Goal: Transaction & Acquisition: Purchase product/service

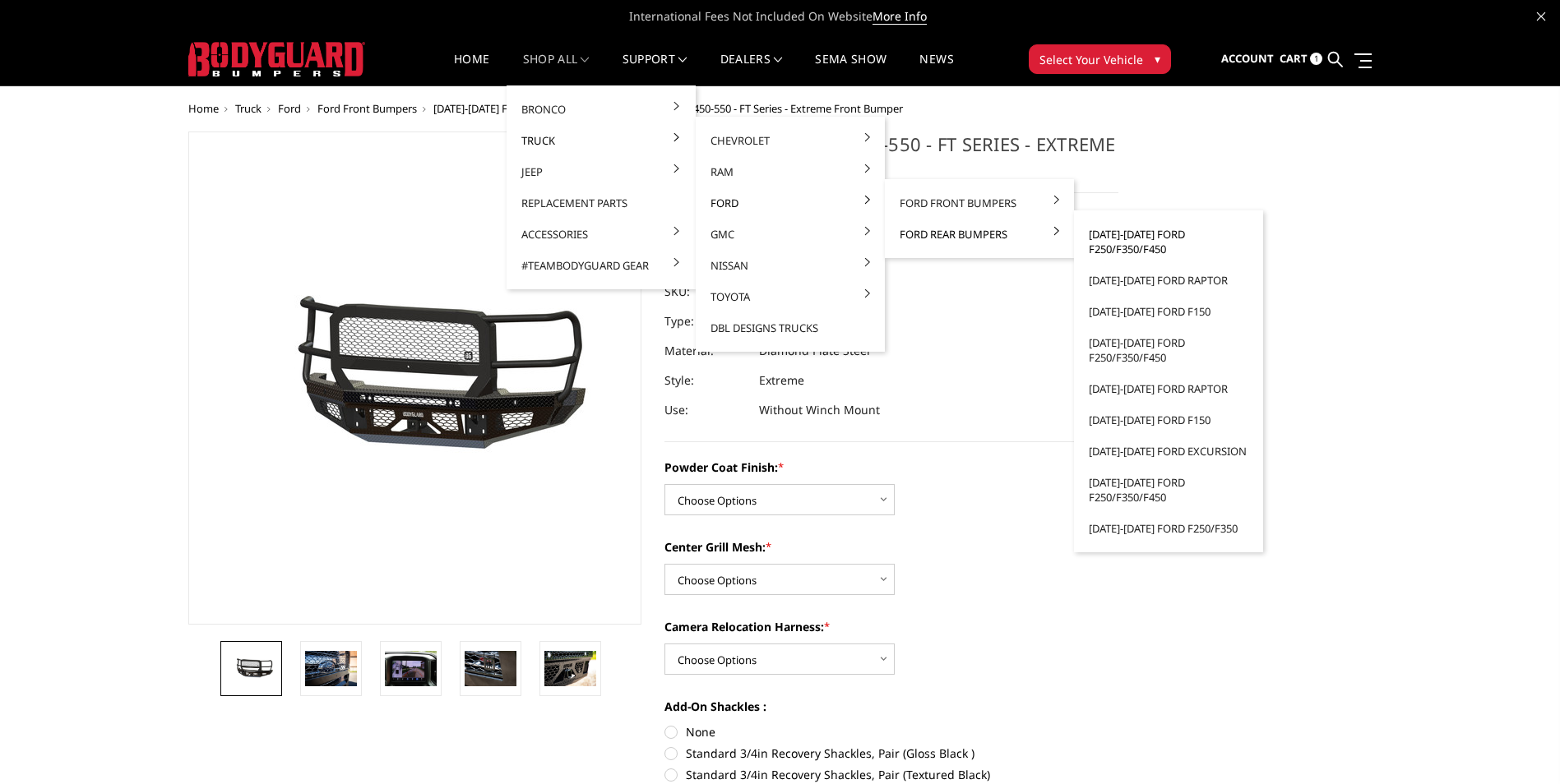
click at [1133, 242] on link "[DATE]-[DATE] Ford F250/F350/F450" at bounding box center [1168, 241] width 176 height 46
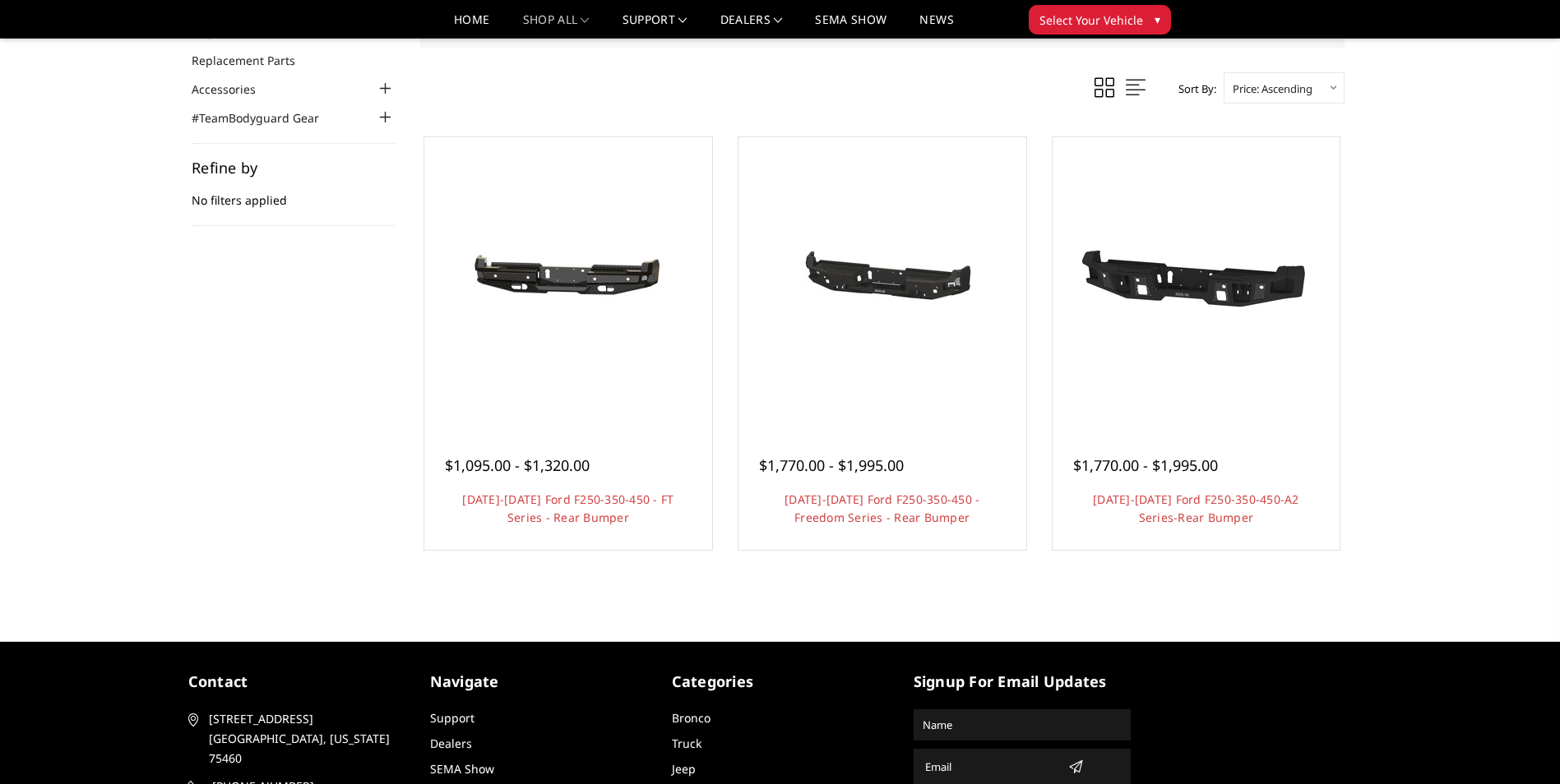
scroll to position [165, 0]
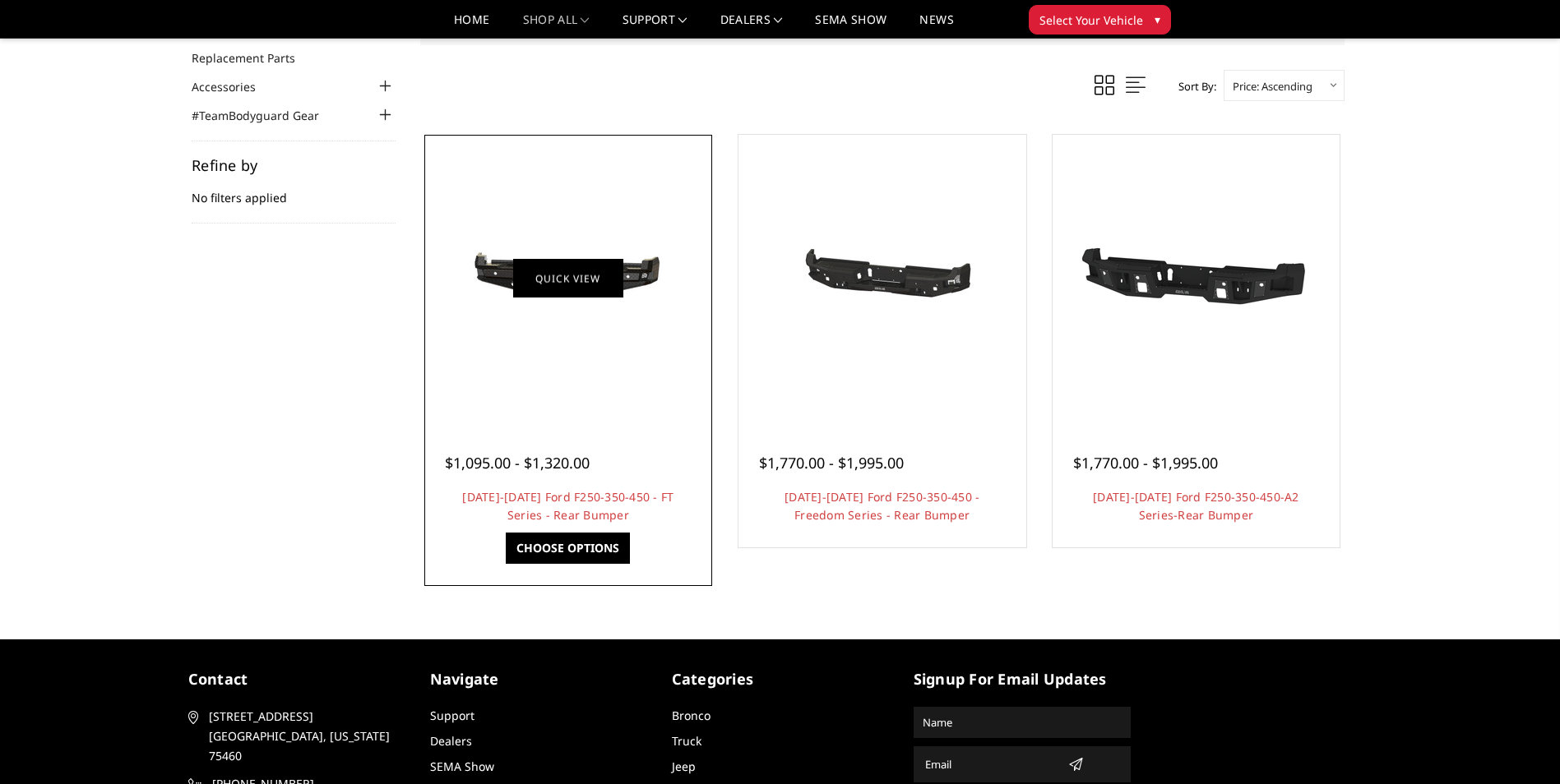
click at [562, 290] on link "Quick view" at bounding box center [568, 277] width 110 height 38
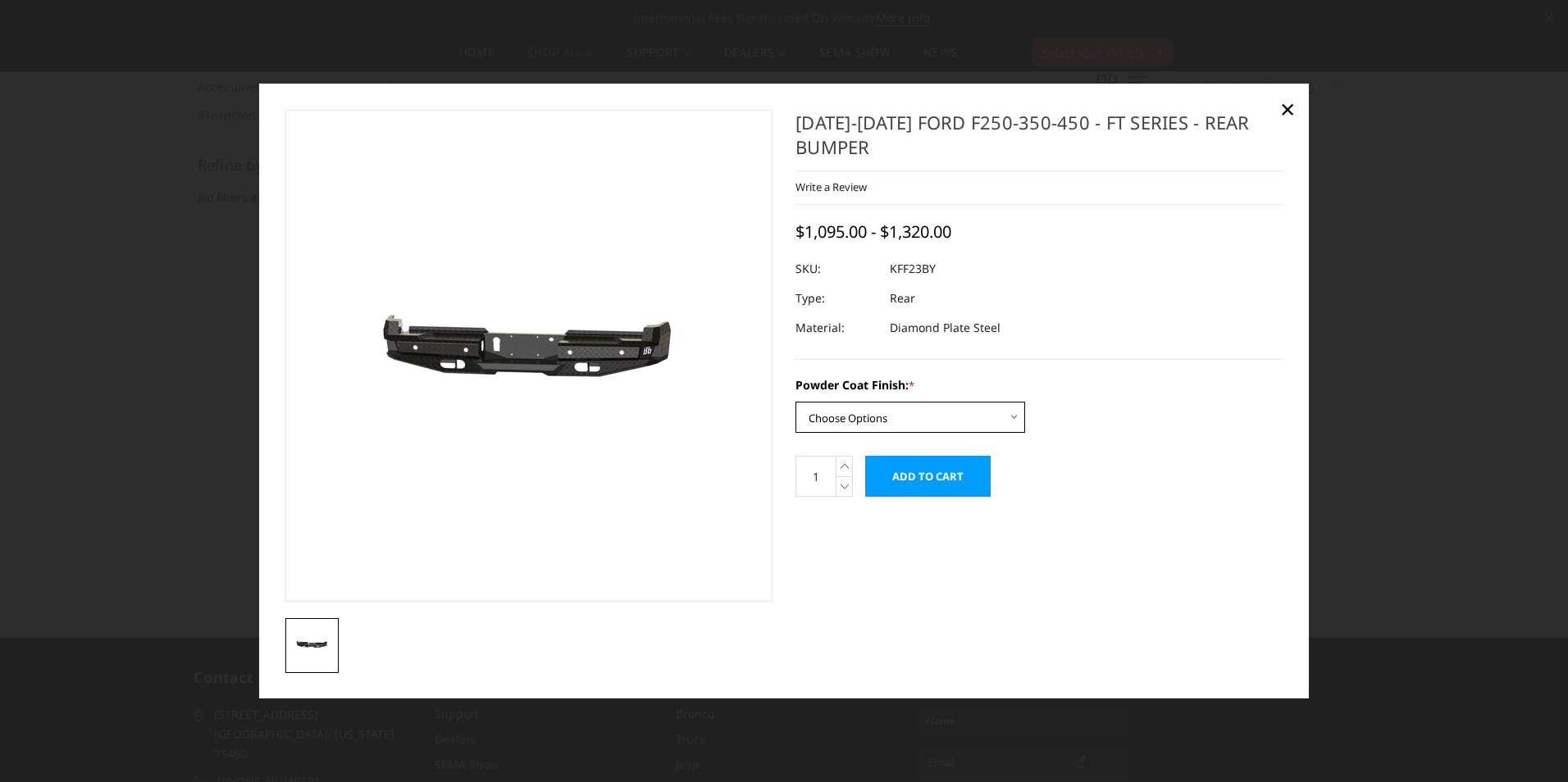
click at [902, 422] on select "Choose Options Bare Metal Gloss Black Powder Coat Textured Black Powder Coat" at bounding box center [910, 417] width 230 height 31
select select "3421"
click at [796, 402] on select "Choose Options Bare Metal Gloss Black Powder Coat Textured Black Powder Coat" at bounding box center [910, 417] width 230 height 31
click at [1284, 103] on span "×" at bounding box center [1286, 109] width 15 height 35
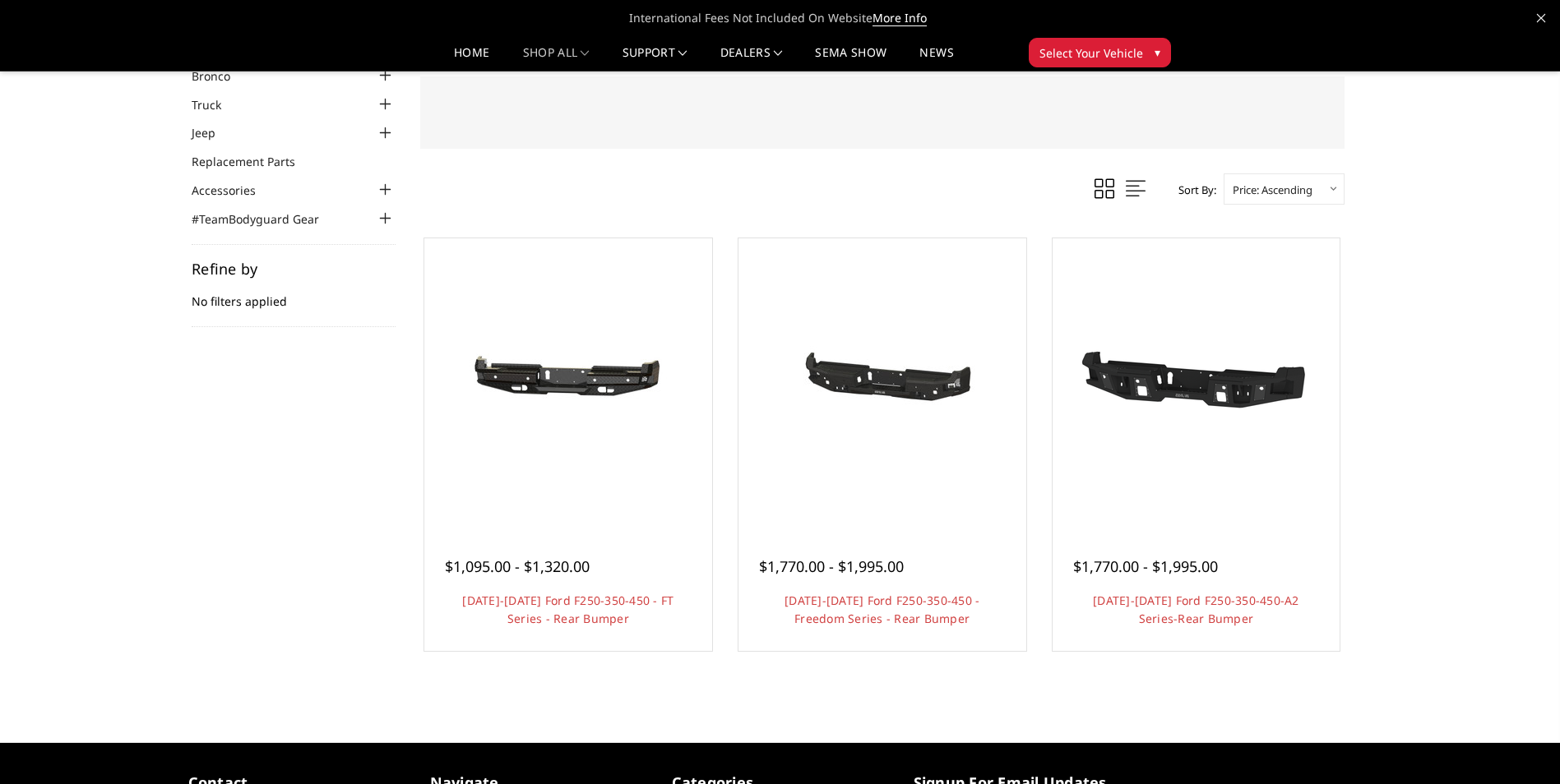
scroll to position [0, 0]
